Goal: Task Accomplishment & Management: Manage account settings

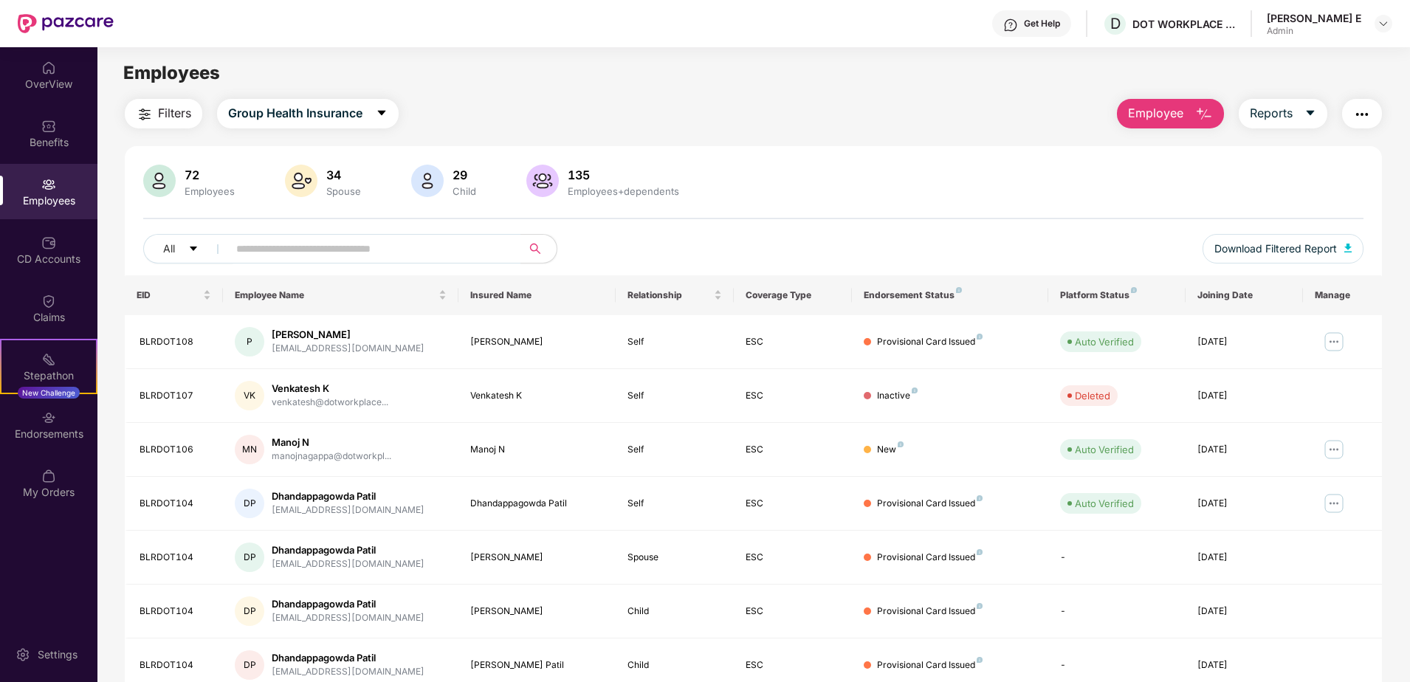
click at [1363, 111] on img "button" at bounding box center [1362, 115] width 18 height 18
click at [927, 169] on div "72 Employees 34 Spouse 29 Child [DEMOGRAPHIC_DATA] Employees+dependents" at bounding box center [753, 182] width 1221 height 35
click at [296, 247] on input "text" at bounding box center [368, 249] width 265 height 22
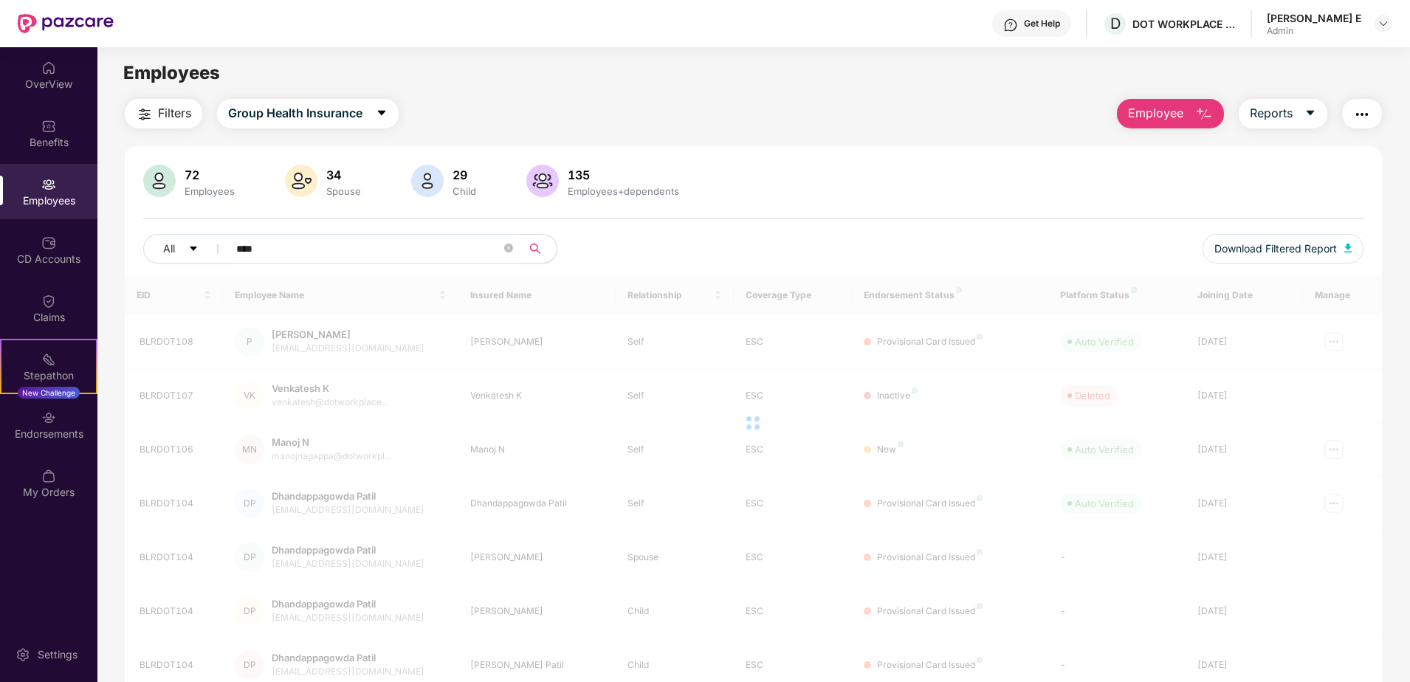
type input "****"
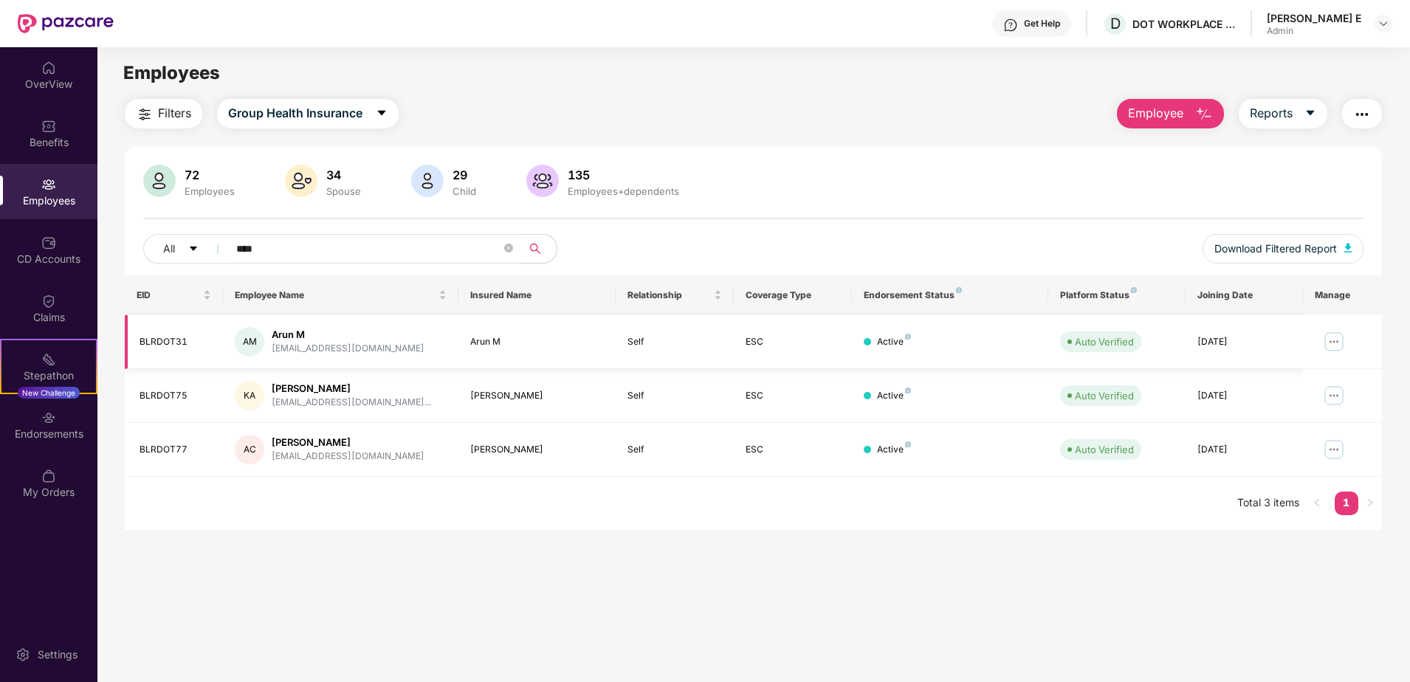
click at [1339, 345] on img at bounding box center [1334, 342] width 24 height 24
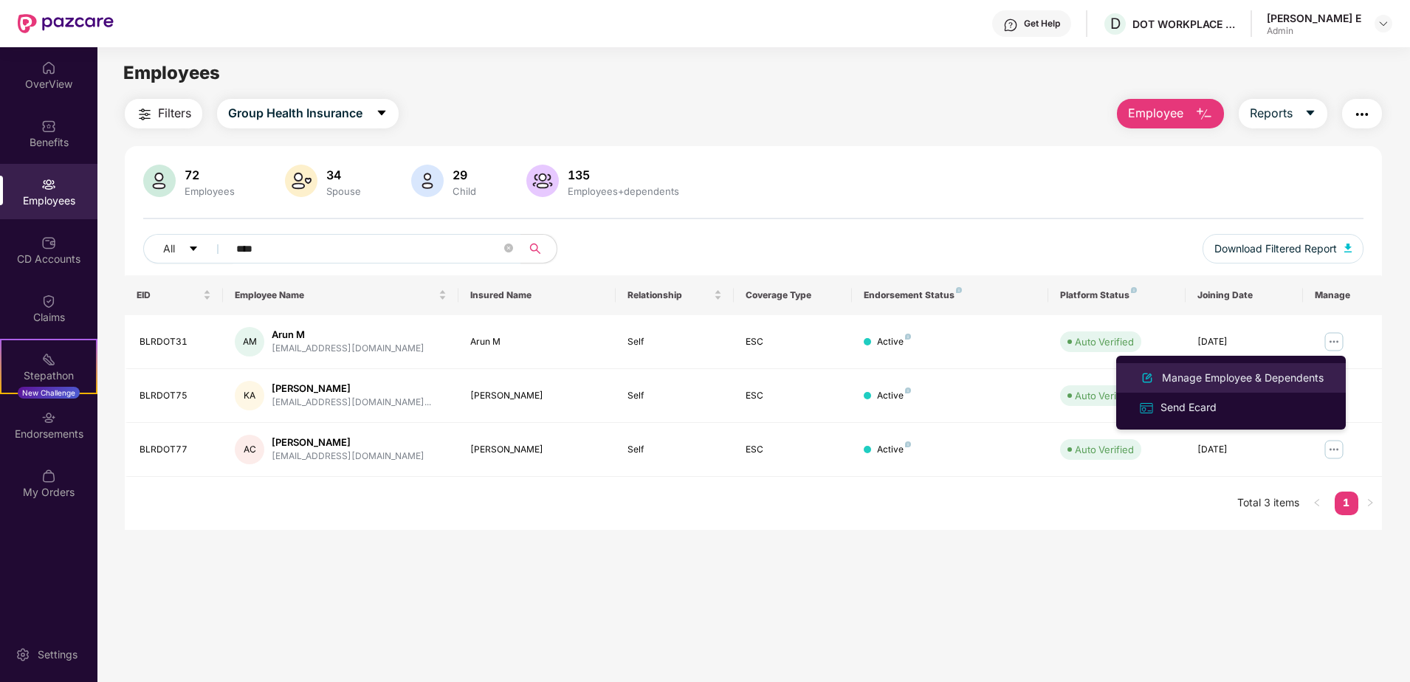
click at [1178, 377] on div "Manage Employee & Dependents" at bounding box center [1243, 378] width 168 height 16
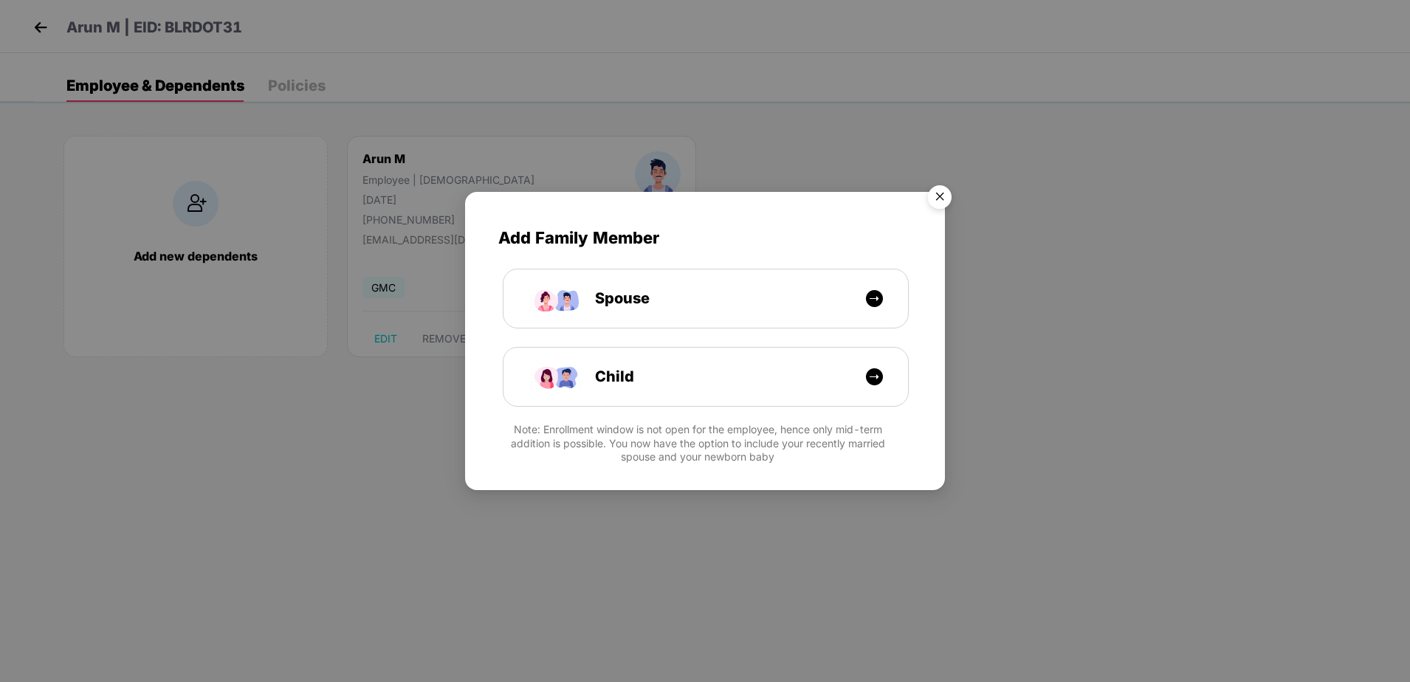
click at [936, 204] on img "Close" at bounding box center [939, 199] width 41 height 41
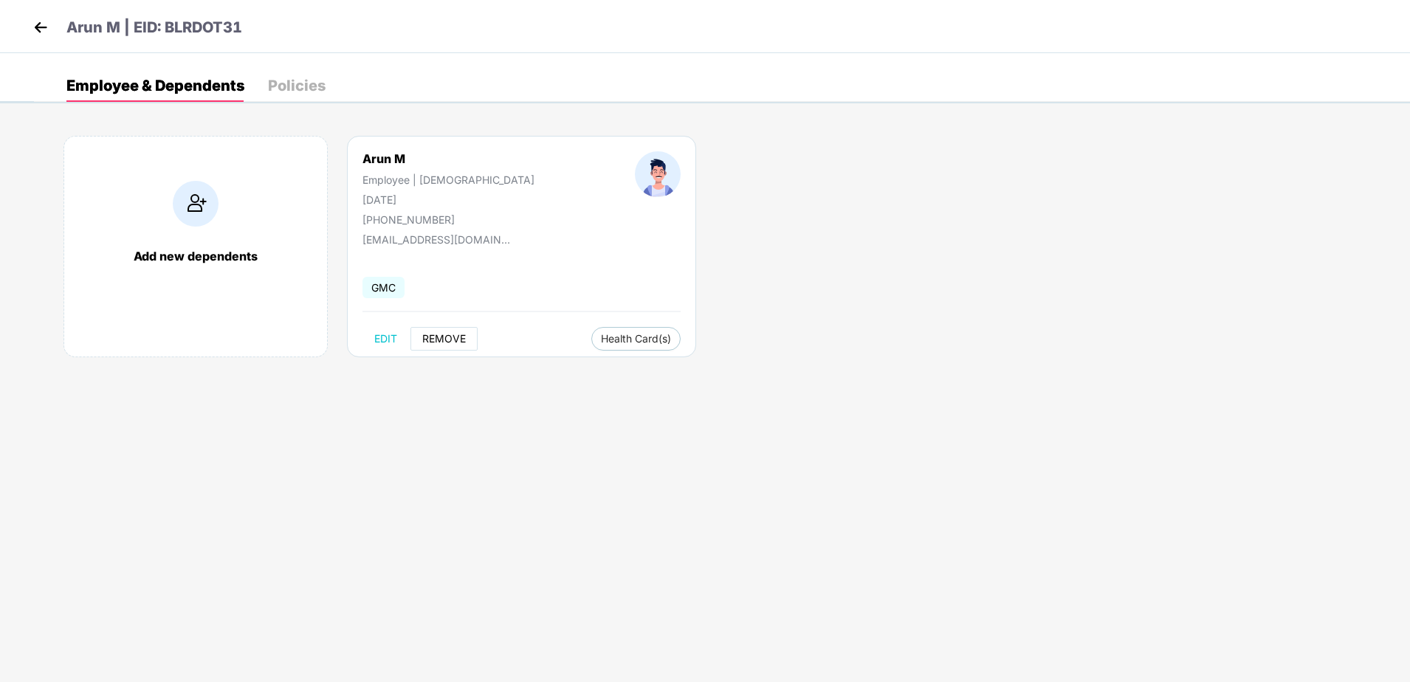
click at [440, 342] on span "REMOVE" at bounding box center [444, 339] width 44 height 12
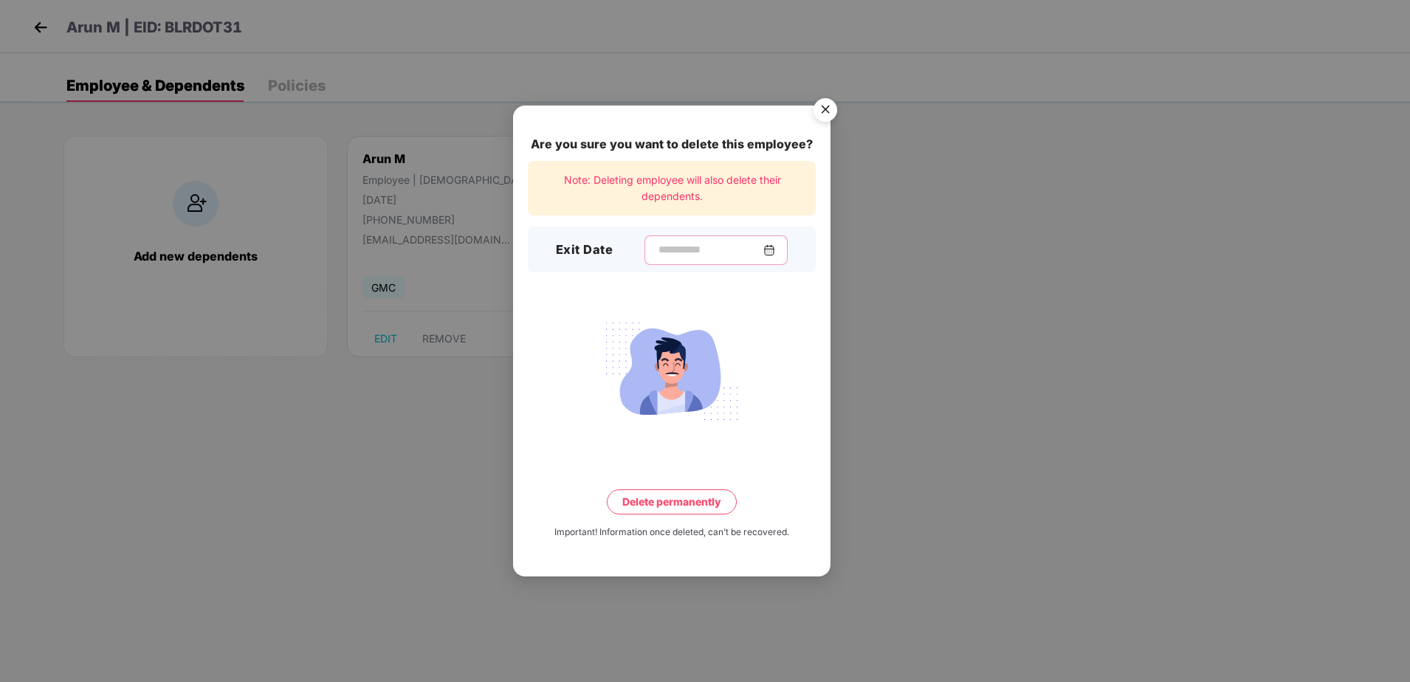
click at [683, 254] on input at bounding box center [710, 250] width 106 height 16
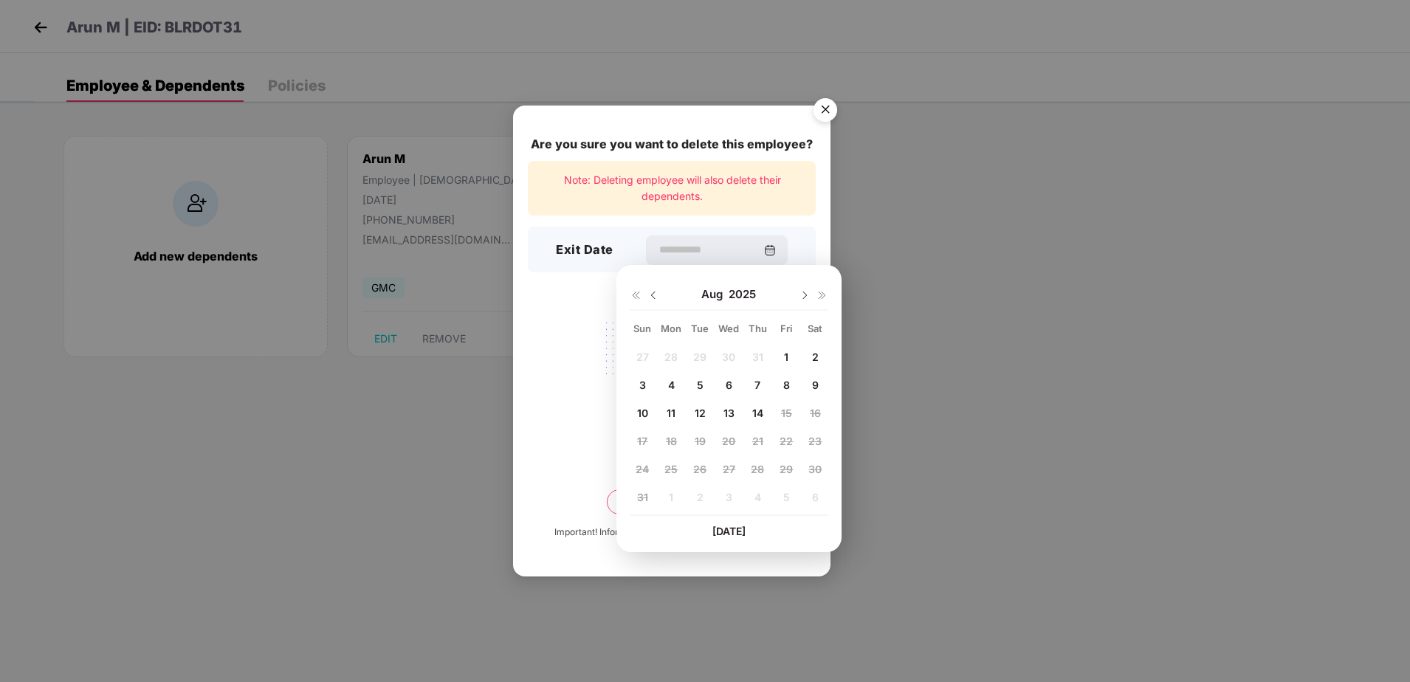
click at [786, 385] on span "8" at bounding box center [786, 385] width 7 height 13
type input "**********"
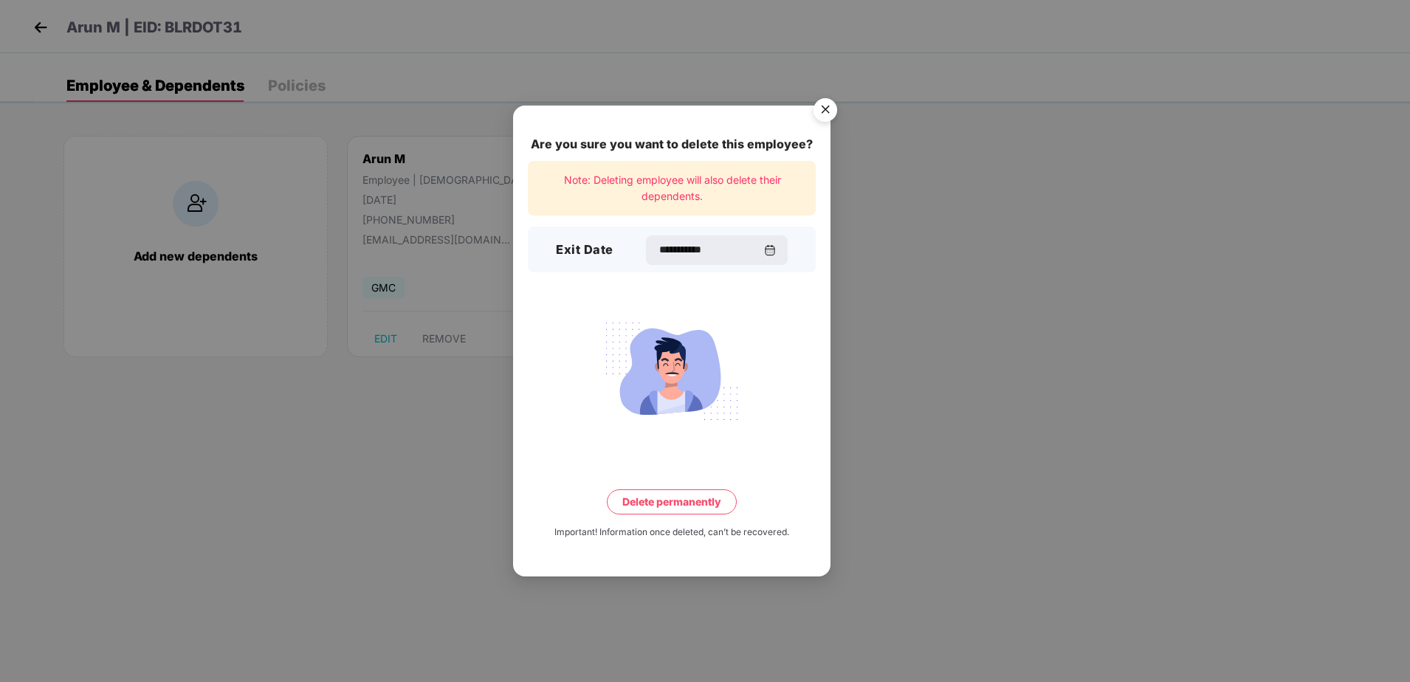
click at [670, 502] on button "Delete permanently" at bounding box center [672, 502] width 130 height 25
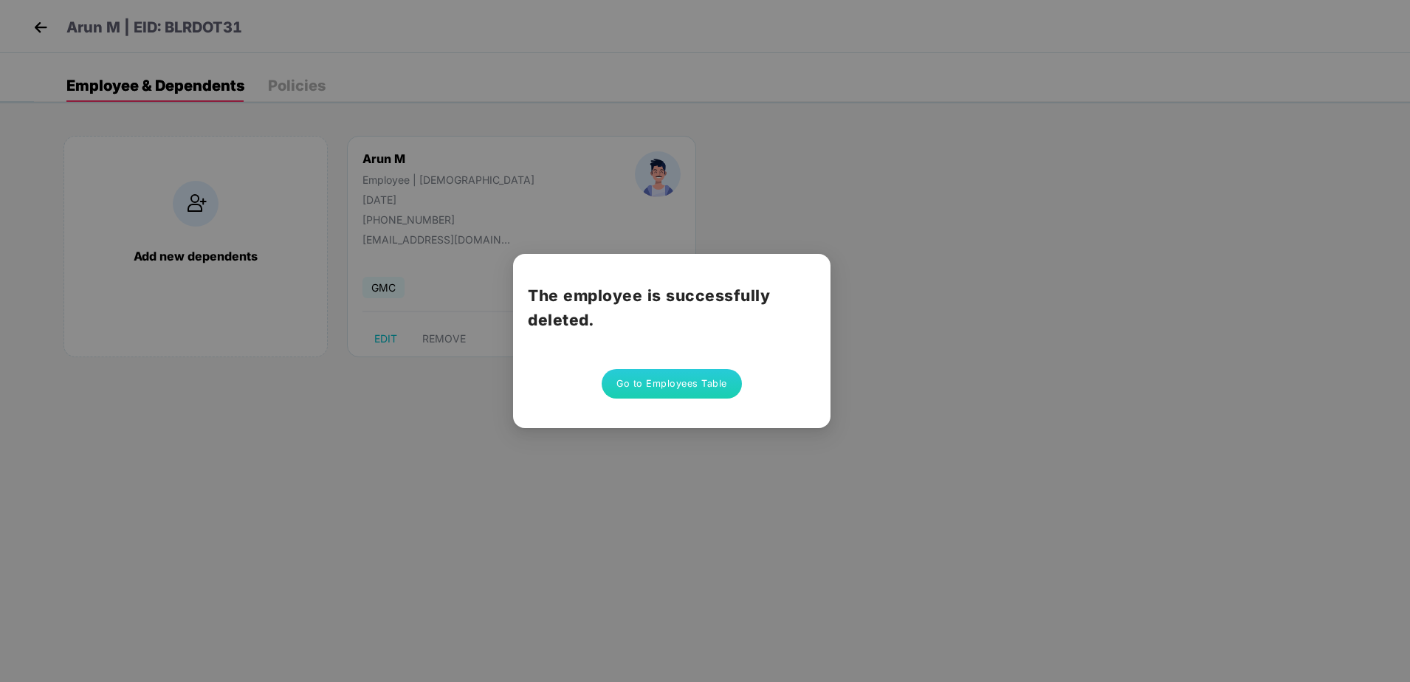
click at [686, 386] on button "Go to Employees Table" at bounding box center [672, 384] width 140 height 30
